Goal: Task Accomplishment & Management: Manage account settings

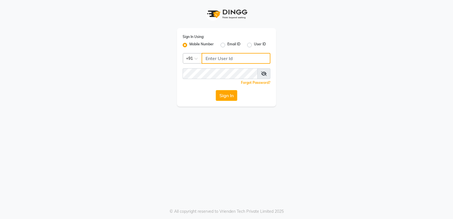
click at [230, 60] on input "Username" at bounding box center [235, 58] width 69 height 11
type input "8150806500"
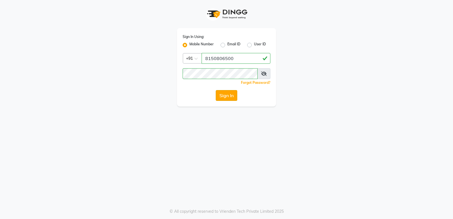
click at [224, 98] on button "Sign In" at bounding box center [226, 95] width 21 height 11
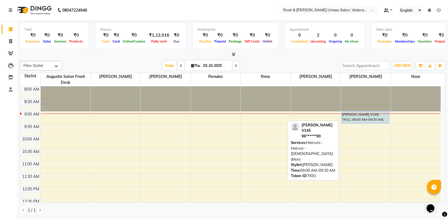
click at [374, 117] on div "[PERSON_NAME] V145, TK01, 09:00 AM-09:30 AM, Haircuts - Haircut - [DEMOGRAPHIC_…" at bounding box center [366, 117] width 48 height 12
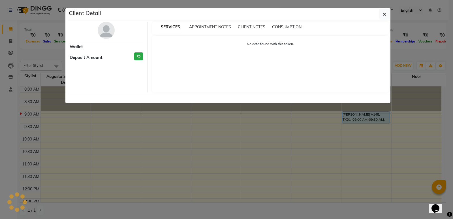
select select "5"
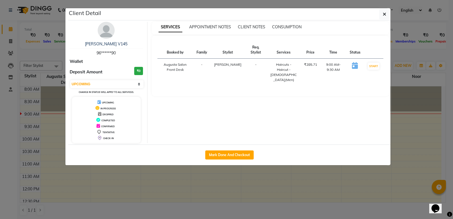
click at [111, 36] on img at bounding box center [106, 30] width 17 height 17
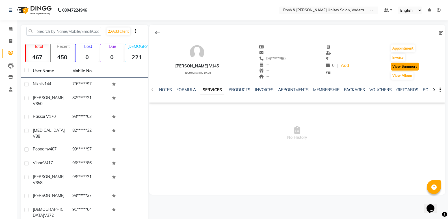
click at [409, 66] on button "View Summary" at bounding box center [405, 67] width 28 height 8
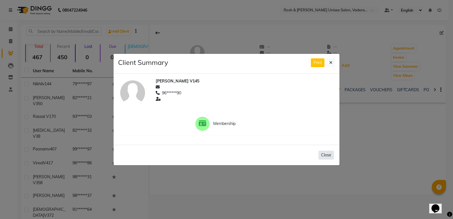
click at [327, 156] on button "Close" at bounding box center [325, 154] width 15 height 9
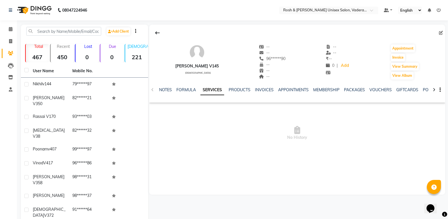
click at [214, 91] on link "SERVICES" at bounding box center [213, 90] width 24 height 10
click at [172, 91] on link "FORMULA" at bounding box center [182, 89] width 20 height 5
click at [215, 90] on link "SERVICES" at bounding box center [214, 89] width 19 height 5
click at [241, 90] on link "PRODUCTS" at bounding box center [235, 89] width 22 height 5
click at [247, 89] on link "INVOICES" at bounding box center [256, 89] width 19 height 5
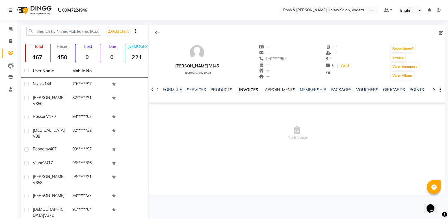
click at [270, 90] on link "APPOINTMENTS" at bounding box center [280, 89] width 31 height 5
click at [240, 90] on link "INVOICES" at bounding box center [241, 89] width 19 height 5
click at [220, 89] on link "PRODUCTS" at bounding box center [222, 89] width 22 height 5
click at [199, 92] on div "SERVICES" at bounding box center [200, 90] width 19 height 6
click at [168, 88] on link "FORMULA" at bounding box center [177, 89] width 20 height 5
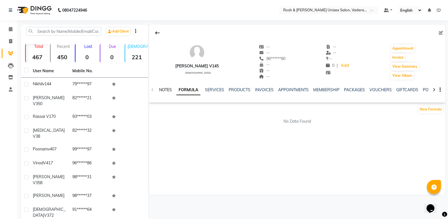
click at [164, 90] on link "NOTES" at bounding box center [165, 89] width 13 height 5
click at [11, 30] on icon at bounding box center [11, 29] width 4 height 4
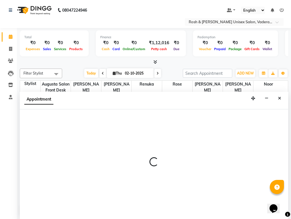
scroll to position [0, 0]
select select "87535"
select select "tentative"
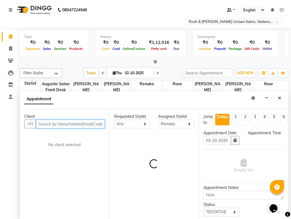
select select "615"
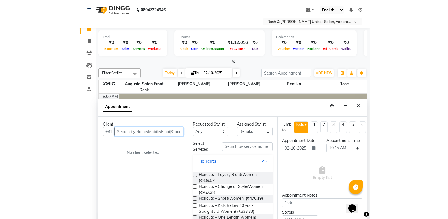
scroll to position [0, 0]
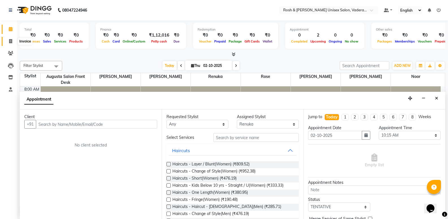
click at [10, 42] on icon at bounding box center [10, 41] width 3 height 4
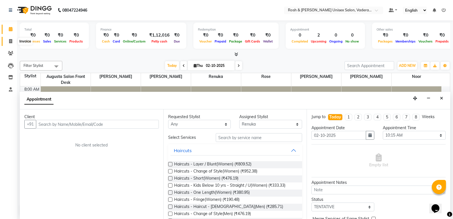
select select "8657"
select select "service"
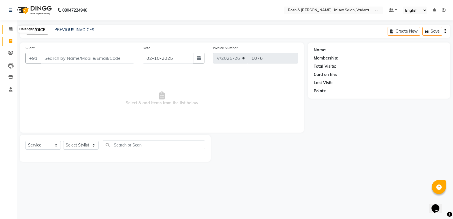
click at [9, 29] on icon at bounding box center [11, 29] width 4 height 4
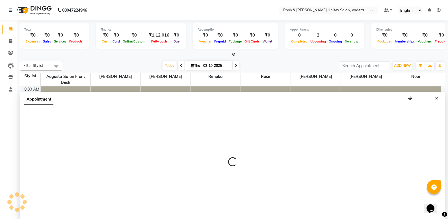
scroll to position [0, 0]
select select "87533"
select select "720"
select select "tentative"
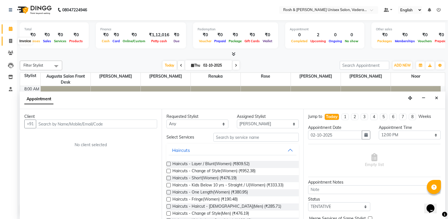
click at [11, 40] on icon at bounding box center [10, 41] width 3 height 4
select select "8657"
select select "service"
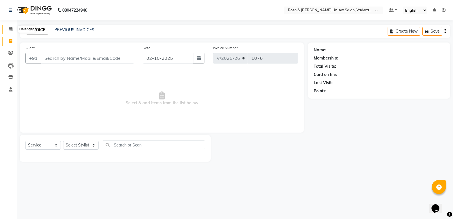
click at [12, 29] on icon at bounding box center [11, 29] width 4 height 4
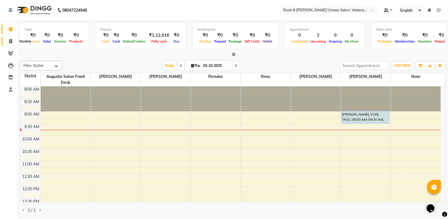
click at [13, 41] on span at bounding box center [11, 41] width 10 height 7
select select "service"
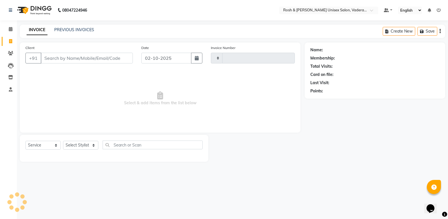
type input "1076"
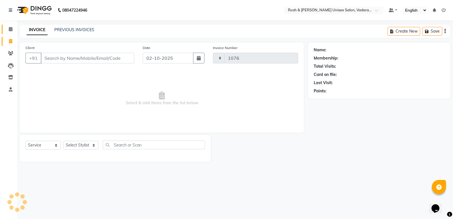
select select "8657"
click at [62, 57] on input "Client" at bounding box center [87, 58] width 93 height 11
type input "9"
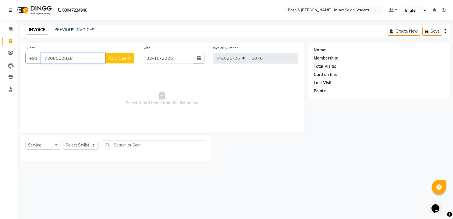
type input "7208002828"
click at [124, 57] on span "Add Client" at bounding box center [119, 58] width 22 height 6
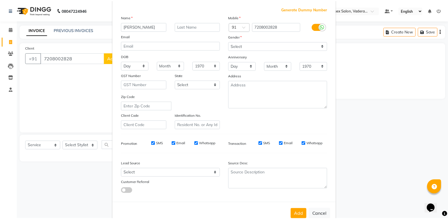
scroll to position [42, 0]
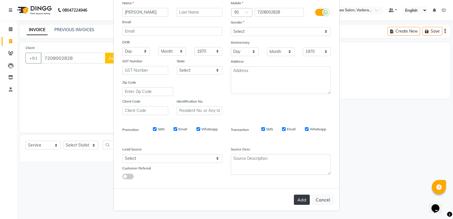
type input "[PERSON_NAME]"
click at [296, 200] on button "Add" at bounding box center [302, 199] width 16 height 10
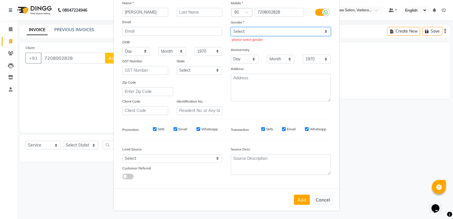
click at [324, 30] on select "Select [DEMOGRAPHIC_DATA] [DEMOGRAPHIC_DATA] Other Prefer Not To Say" at bounding box center [280, 31] width 100 height 9
select select "[DEMOGRAPHIC_DATA]"
click at [230, 27] on select "Select [DEMOGRAPHIC_DATA] [DEMOGRAPHIC_DATA] Other Prefer Not To Say" at bounding box center [280, 31] width 100 height 9
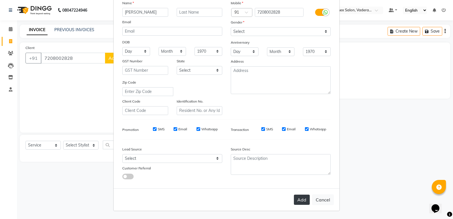
click at [295, 202] on button "Add" at bounding box center [302, 199] width 16 height 10
type input "72******28"
select select
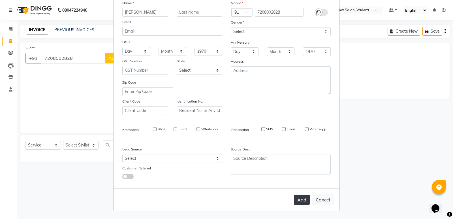
select select
checkbox input "false"
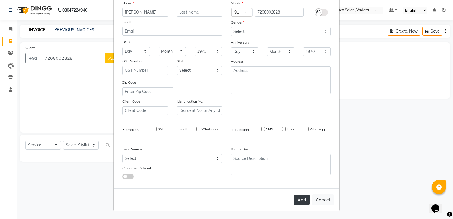
checkbox input "false"
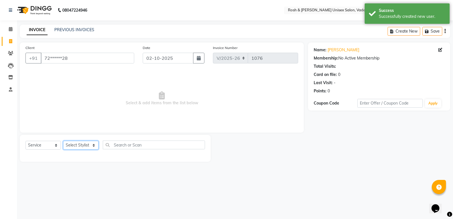
click at [94, 145] on select "Select Stylist Augusta Salon Front Desk [PERSON_NAME] [PERSON_NAME] Renuka Repo…" at bounding box center [80, 145] width 35 height 9
select select "87533"
click at [63, 141] on select "Select Stylist Augusta Salon Front Desk [PERSON_NAME] [PERSON_NAME] Renuka Repo…" at bounding box center [80, 145] width 35 height 9
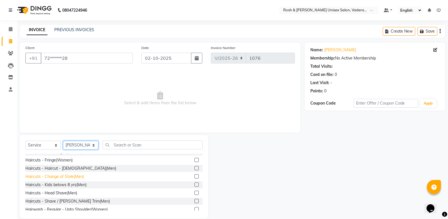
scroll to position [28, 0]
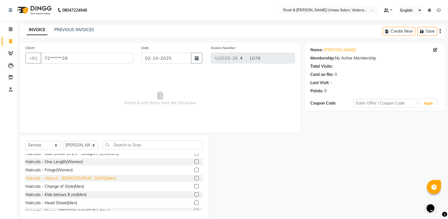
click at [61, 178] on div "Haircuts - Haircut - [DEMOGRAPHIC_DATA](Men)" at bounding box center [70, 178] width 91 height 6
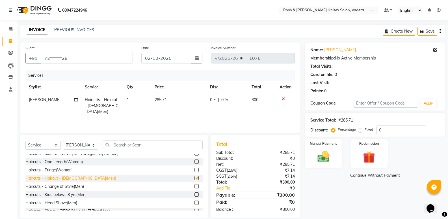
checkbox input "false"
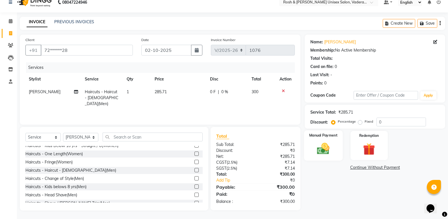
click at [319, 148] on img at bounding box center [323, 148] width 20 height 14
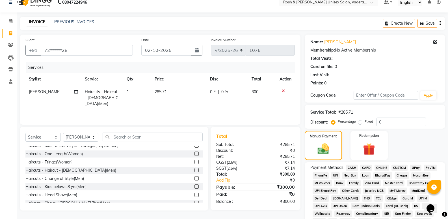
click at [335, 176] on span "UPI" at bounding box center [335, 175] width 9 height 7
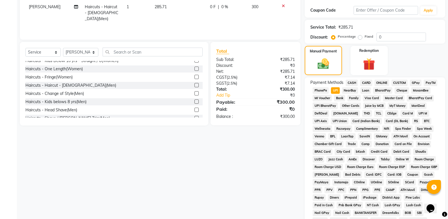
scroll to position [173, 0]
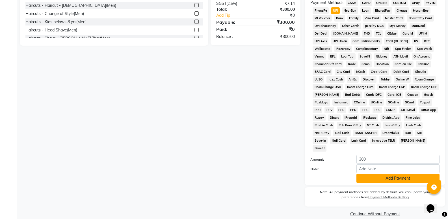
click at [393, 174] on button "Add Payment" at bounding box center [398, 178] width 83 height 9
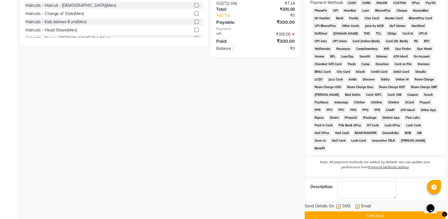
scroll to position [174, 0]
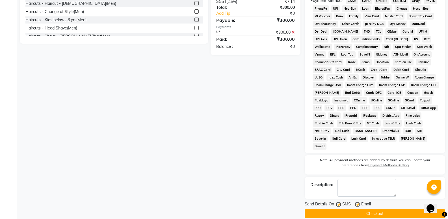
click at [368, 209] on button "Checkout" at bounding box center [375, 213] width 141 height 9
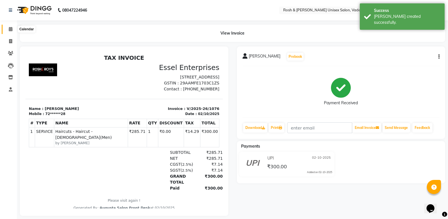
click at [11, 27] on icon at bounding box center [11, 29] width 4 height 4
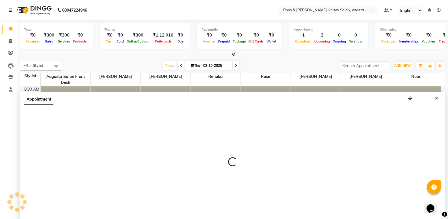
scroll to position [0, 0]
select select "87533"
select select "630"
select select "tentative"
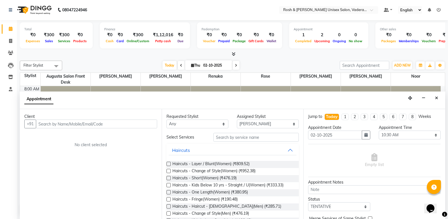
click at [109, 125] on input "text" at bounding box center [96, 123] width 121 height 9
type input "7"
type input "8860185803"
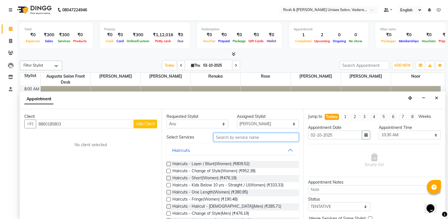
click at [251, 137] on input "text" at bounding box center [256, 137] width 85 height 9
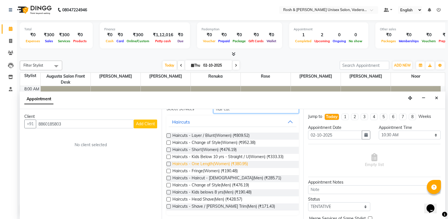
scroll to position [29, 0]
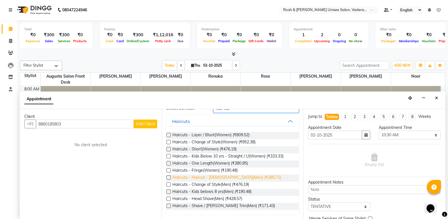
type input "hair cut"
click at [225, 178] on span "Haircuts - Haircut - [DEMOGRAPHIC_DATA](Men) (₹285.71)" at bounding box center [227, 177] width 109 height 7
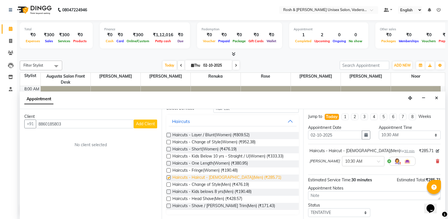
checkbox input "false"
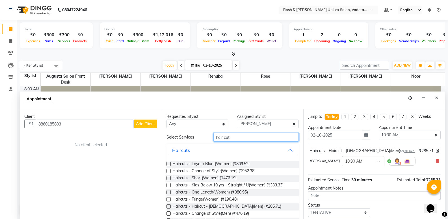
click at [271, 139] on input "hair cut" at bounding box center [256, 137] width 85 height 9
type input "h"
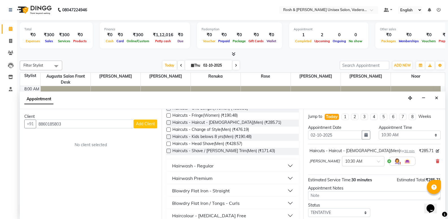
scroll to position [85, 0]
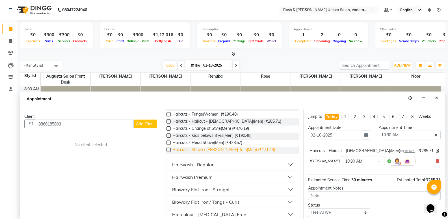
click at [233, 151] on span "Haircuts - Shave / [PERSON_NAME] Trim(Men) (₹171.43)" at bounding box center [224, 149] width 103 height 7
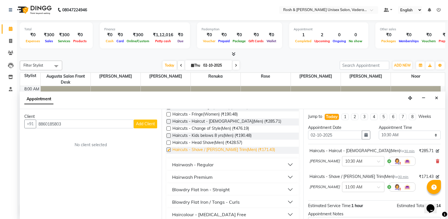
checkbox input "false"
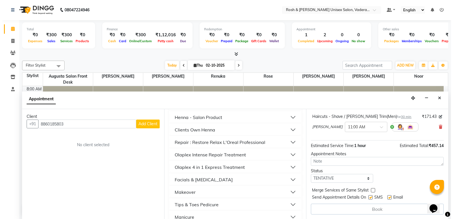
scroll to position [283, 0]
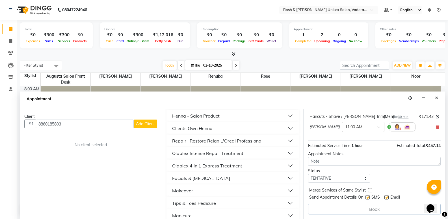
click at [153, 125] on span "Add Client" at bounding box center [145, 123] width 19 height 5
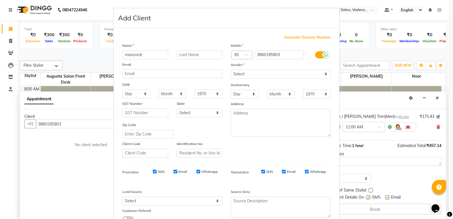
type input "manuvrat"
click at [324, 73] on select "Select [DEMOGRAPHIC_DATA] [DEMOGRAPHIC_DATA] Other Prefer Not To Say" at bounding box center [280, 74] width 100 height 9
select select "[DEMOGRAPHIC_DATA]"
click at [230, 70] on select "Select [DEMOGRAPHIC_DATA] [DEMOGRAPHIC_DATA] Other Prefer Not To Say" at bounding box center [280, 74] width 100 height 9
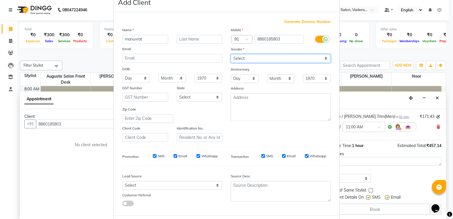
scroll to position [42, 0]
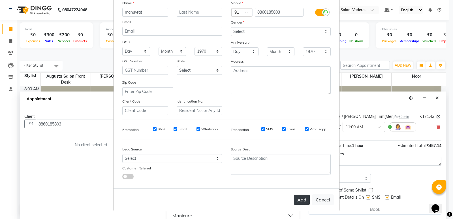
click at [297, 199] on button "Add" at bounding box center [302, 199] width 16 height 10
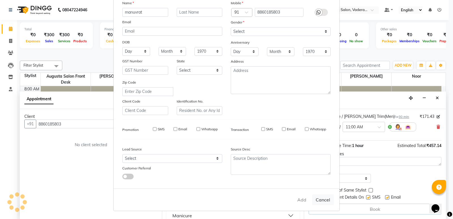
type input "88******03"
select select
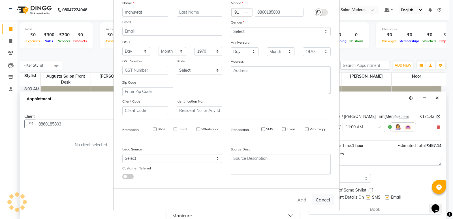
select select
checkbox input "false"
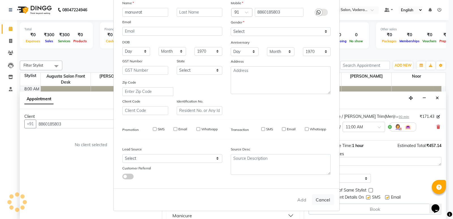
checkbox input "false"
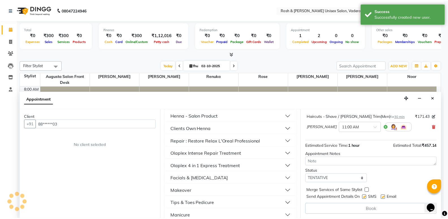
scroll to position [59, 0]
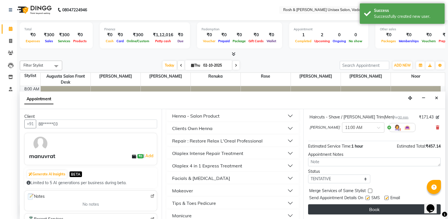
click at [366, 207] on button "Book" at bounding box center [374, 209] width 133 height 10
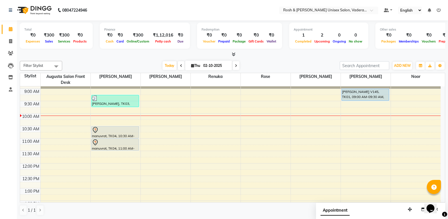
scroll to position [0, 0]
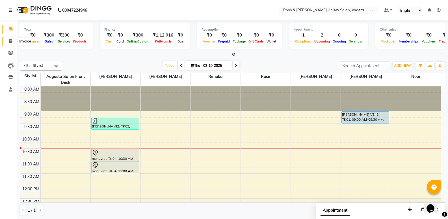
click at [12, 40] on icon at bounding box center [10, 41] width 3 height 4
select select "service"
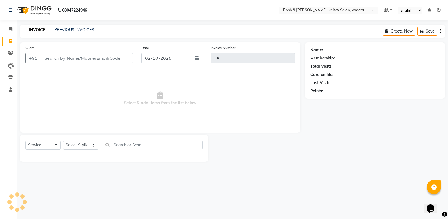
type input "1077"
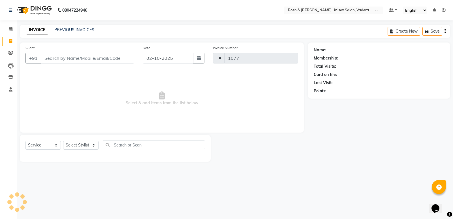
select select "8657"
click at [11, 31] on span at bounding box center [11, 29] width 10 height 7
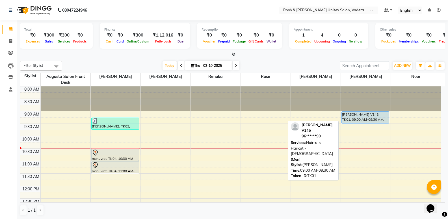
click at [354, 118] on div "[PERSON_NAME] V145, TK01, 09:00 AM-09:30 AM, Haircuts - Haircut - [DEMOGRAPHIC_…" at bounding box center [366, 117] width 48 height 12
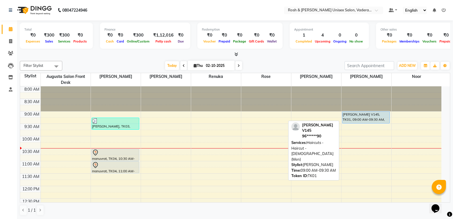
select select "5"
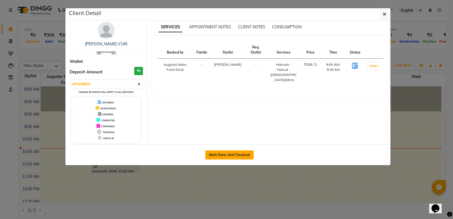
click at [229, 155] on button "Mark Done And Checkout" at bounding box center [229, 154] width 48 height 9
select select "8657"
select select "service"
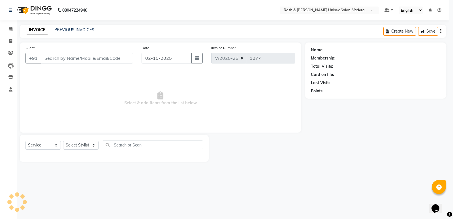
select select "3"
type input "96******90"
select select "87618"
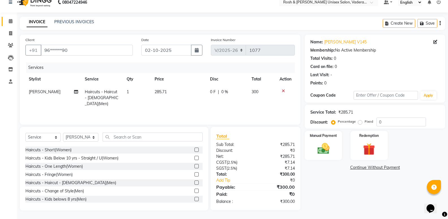
scroll to position [28, 0]
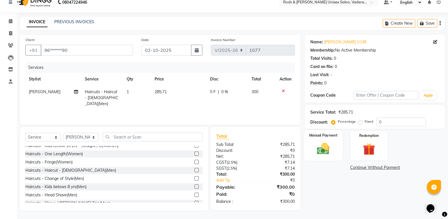
click at [323, 146] on img at bounding box center [323, 148] width 20 height 14
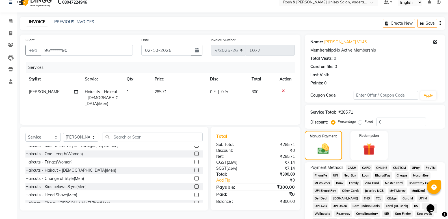
click at [335, 176] on span "UPI" at bounding box center [335, 175] width 9 height 7
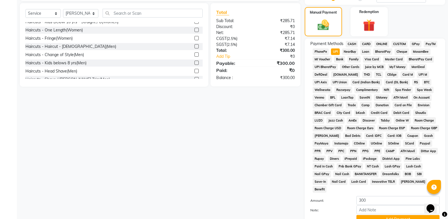
scroll to position [149, 0]
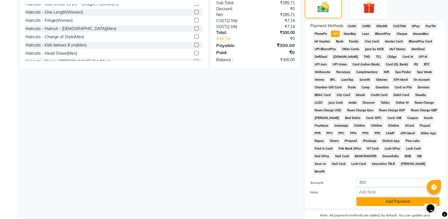
click at [375, 197] on button "Add Payment" at bounding box center [398, 201] width 83 height 9
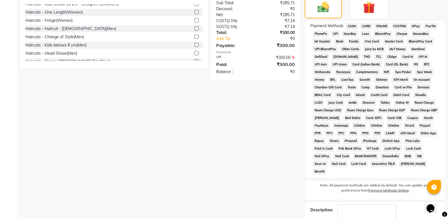
scroll to position [174, 0]
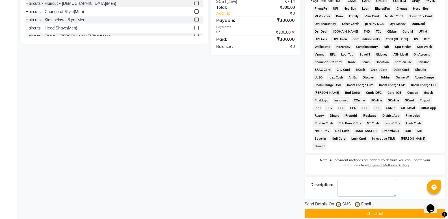
click at [360, 209] on button "Checkout" at bounding box center [375, 213] width 141 height 9
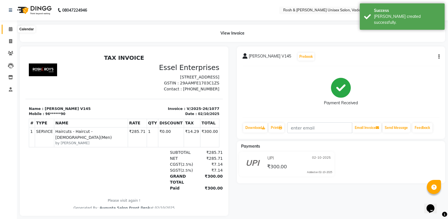
click at [8, 27] on span at bounding box center [11, 29] width 10 height 7
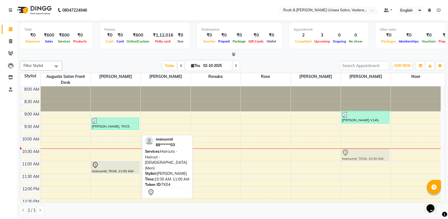
drag, startPoint x: 111, startPoint y: 154, endPoint x: 365, endPoint y: 154, distance: 254.3
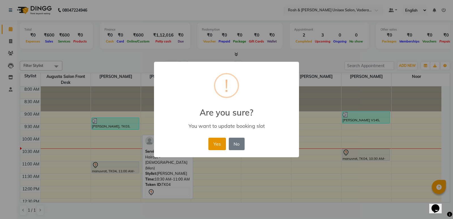
click at [221, 145] on button "Yes" at bounding box center [216, 143] width 17 height 12
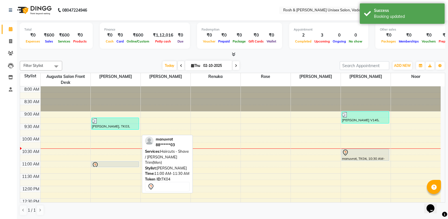
drag, startPoint x: 122, startPoint y: 173, endPoint x: 364, endPoint y: 169, distance: 242.1
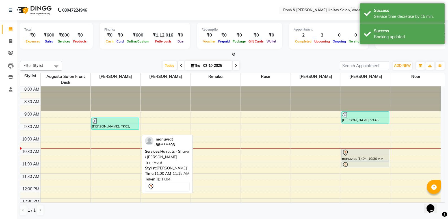
drag, startPoint x: 108, startPoint y: 165, endPoint x: 359, endPoint y: 165, distance: 250.3
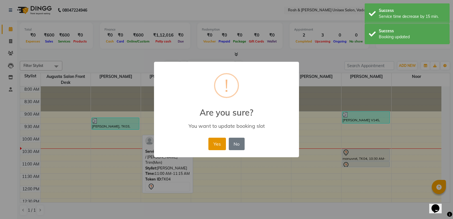
click at [217, 142] on button "Yes" at bounding box center [216, 143] width 17 height 12
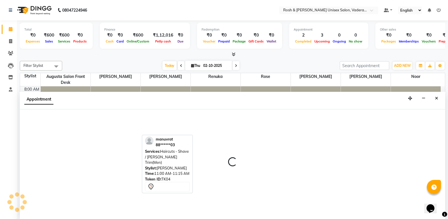
scroll to position [0, 0]
select select "87535"
select select "tentative"
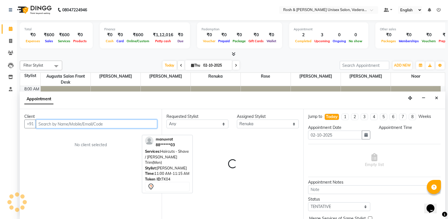
select select "660"
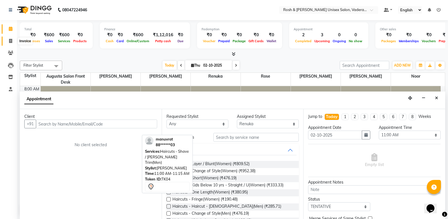
click at [9, 42] on icon at bounding box center [10, 41] width 3 height 4
select select "service"
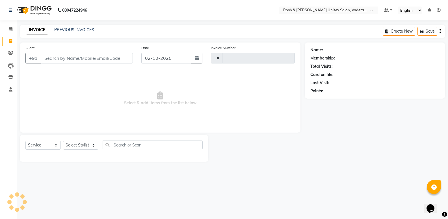
type input "1078"
select select "8657"
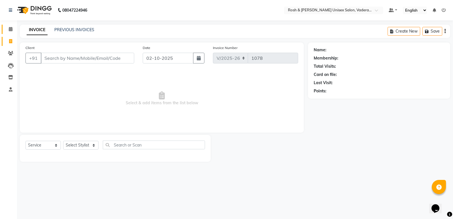
click at [9, 26] on link "Calendar" at bounding box center [9, 29] width 14 height 9
